Goal: Information Seeking & Learning: Learn about a topic

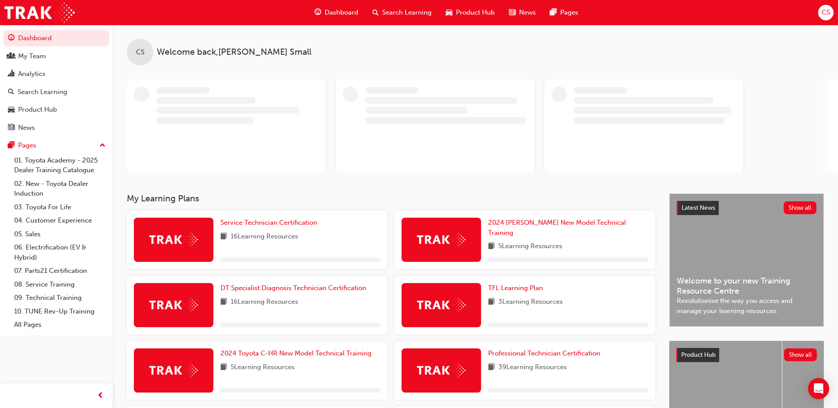
click at [403, 12] on span "Search Learning" at bounding box center [406, 13] width 49 height 10
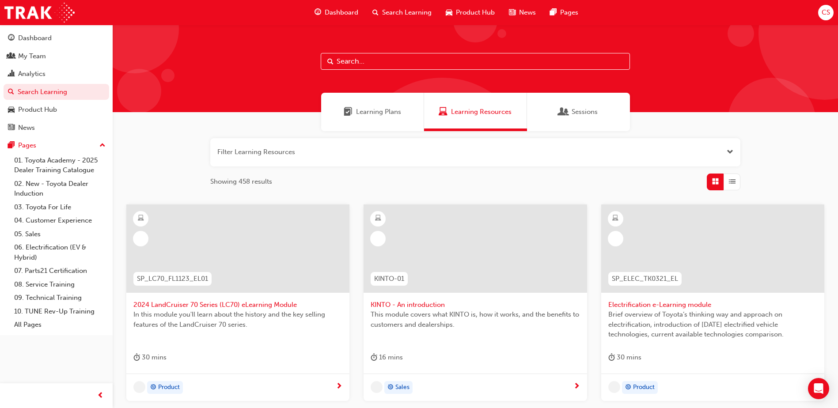
click at [332, 12] on span "Dashboard" at bounding box center [342, 13] width 34 height 10
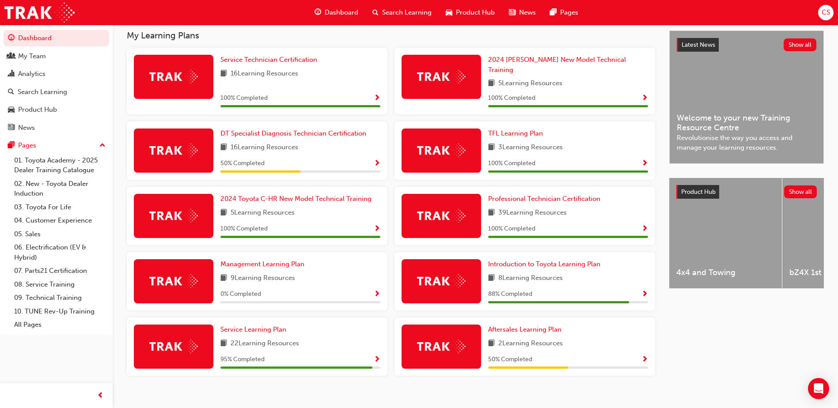
scroll to position [191, 0]
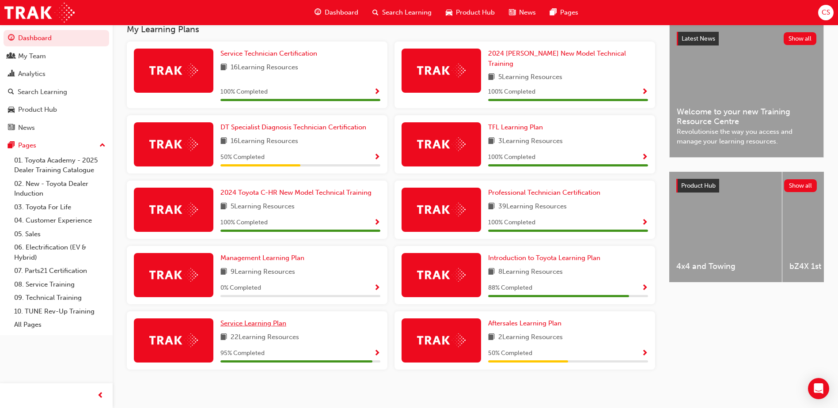
click at [254, 320] on span "Service Learning Plan" at bounding box center [254, 324] width 66 height 8
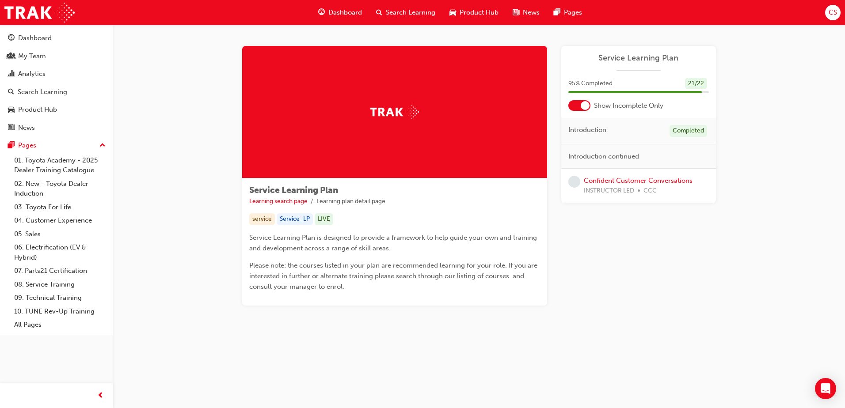
click at [348, 13] on span "Dashboard" at bounding box center [345, 13] width 34 height 10
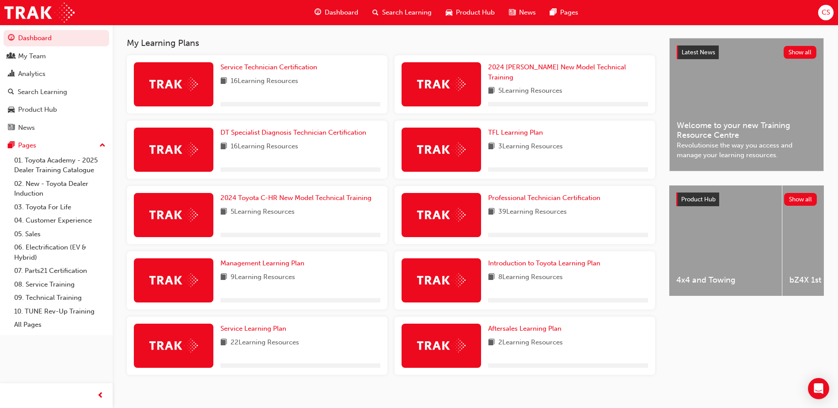
scroll to position [191, 0]
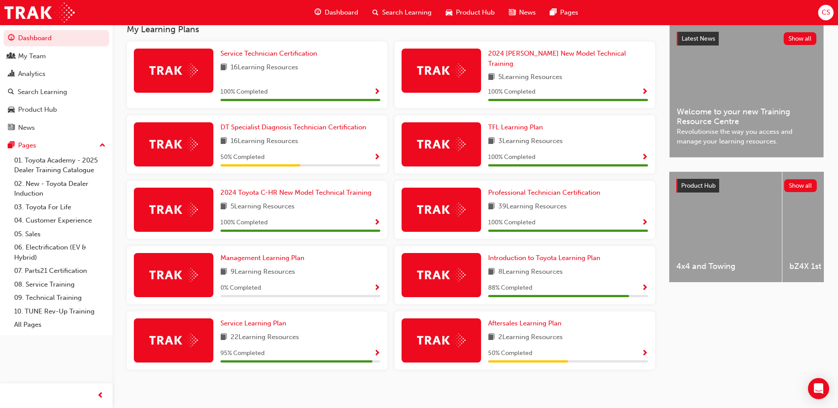
click at [452, 269] on img at bounding box center [441, 275] width 49 height 14
click at [514, 255] on span "Introduction to Toyota Learning Plan" at bounding box center [544, 258] width 112 height 8
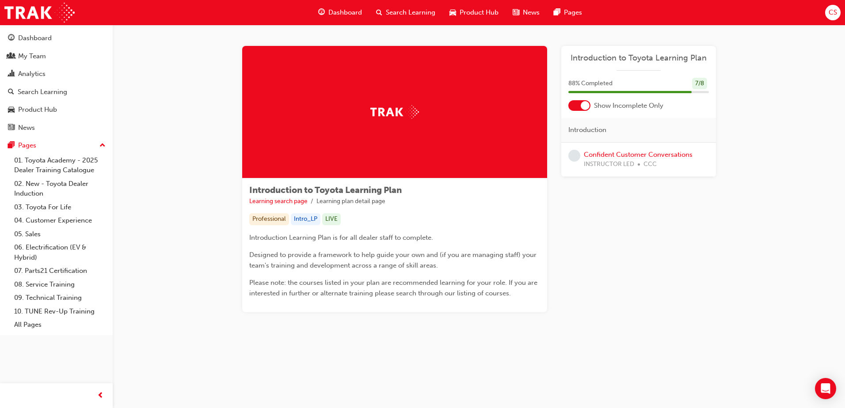
click at [402, 11] on span "Search Learning" at bounding box center [410, 13] width 49 height 10
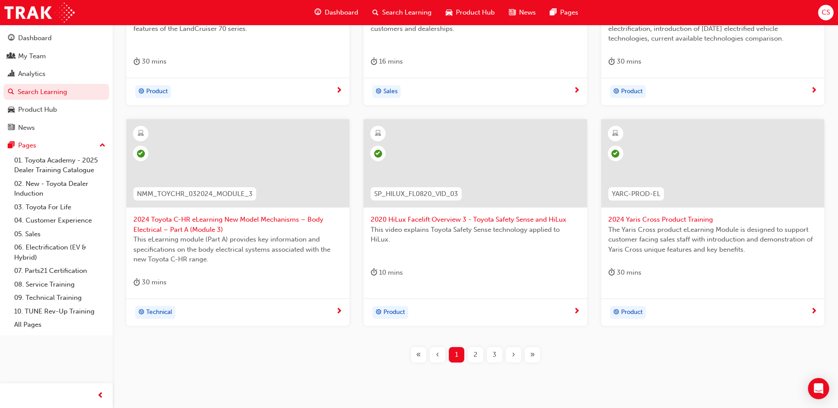
scroll to position [322, 0]
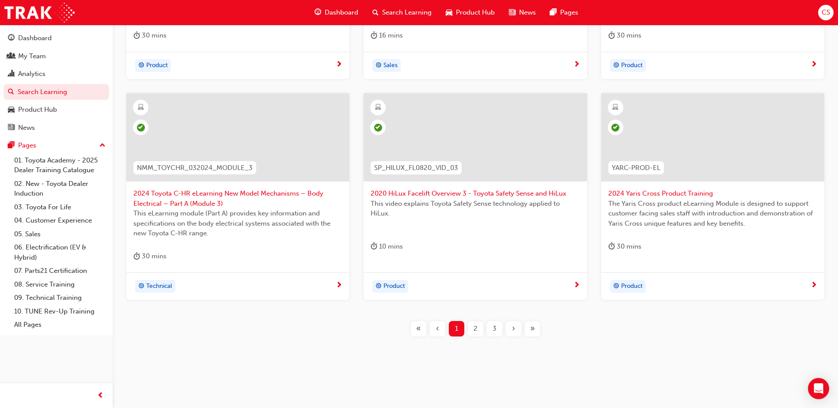
click at [475, 334] on span "2" at bounding box center [476, 329] width 4 height 10
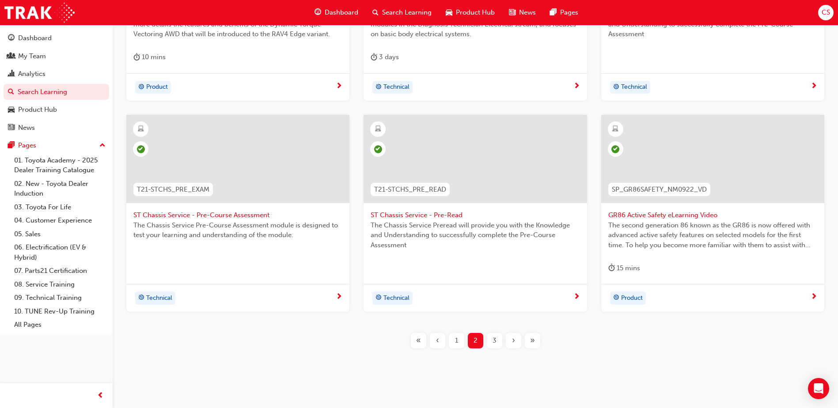
scroll to position [312, 0]
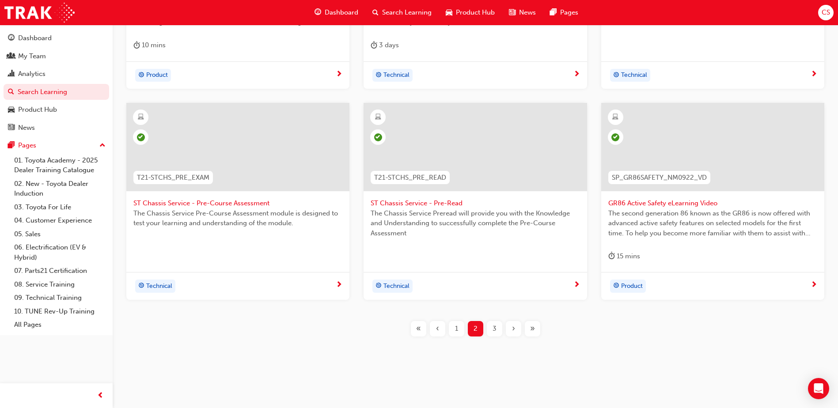
click at [497, 331] on div "3" at bounding box center [494, 328] width 15 height 15
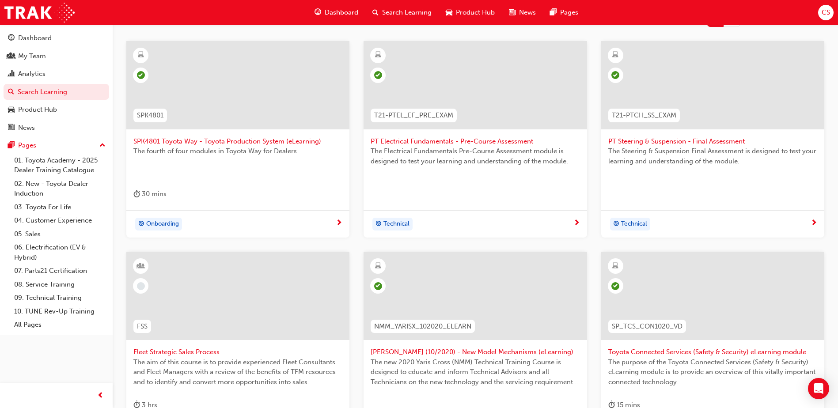
scroll to position [312, 0]
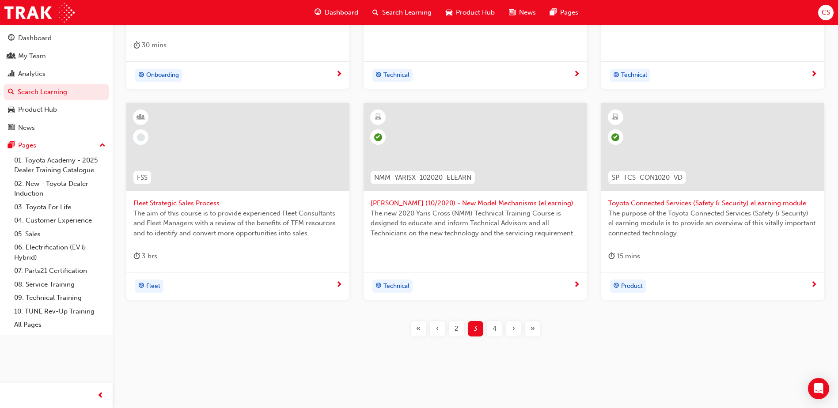
click at [496, 330] on span "4" at bounding box center [495, 329] width 4 height 10
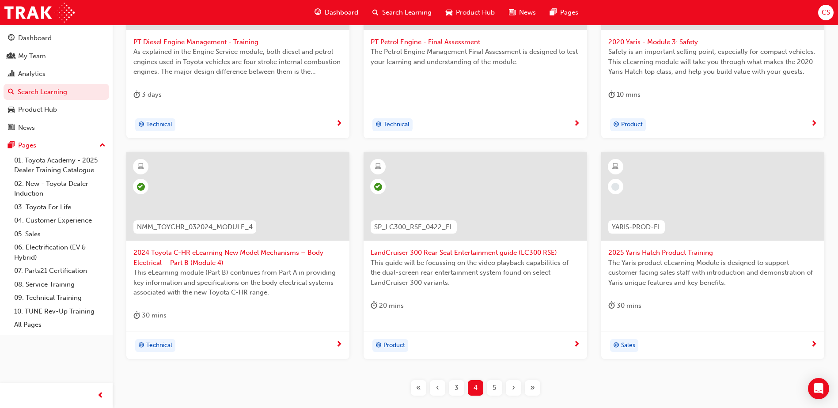
scroll to position [322, 0]
